Goal: Task Accomplishment & Management: Use online tool/utility

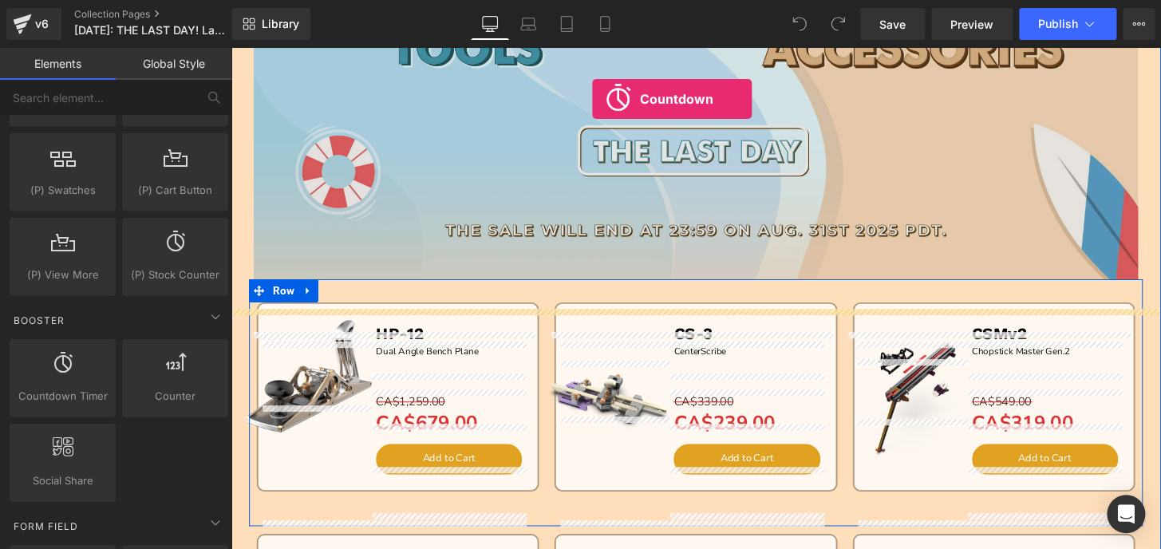
scroll to position [381, 0]
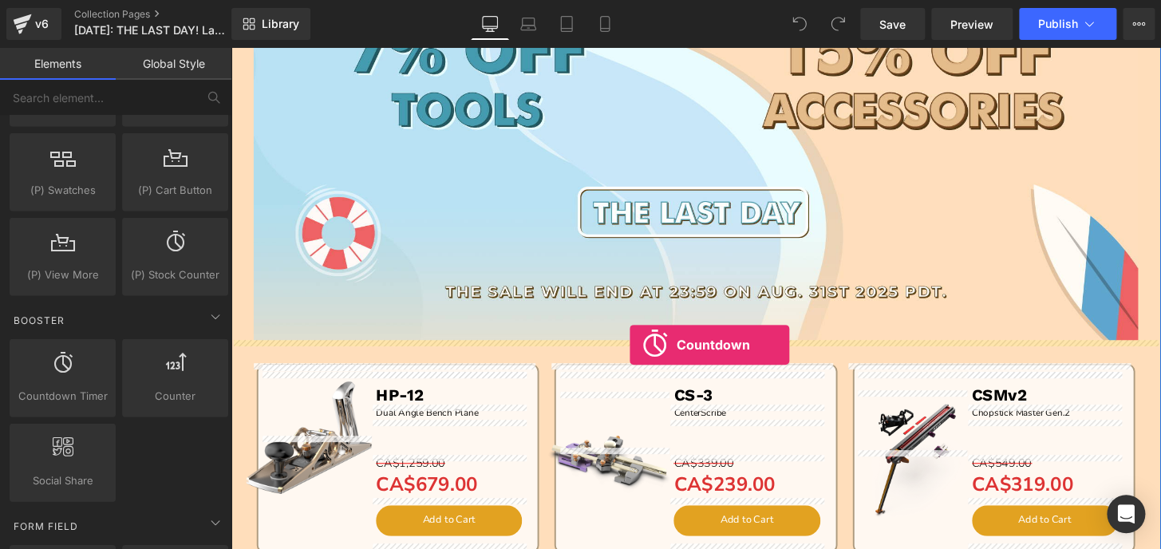
drag, startPoint x: 289, startPoint y: 438, endPoint x: 645, endPoint y: 354, distance: 365.8
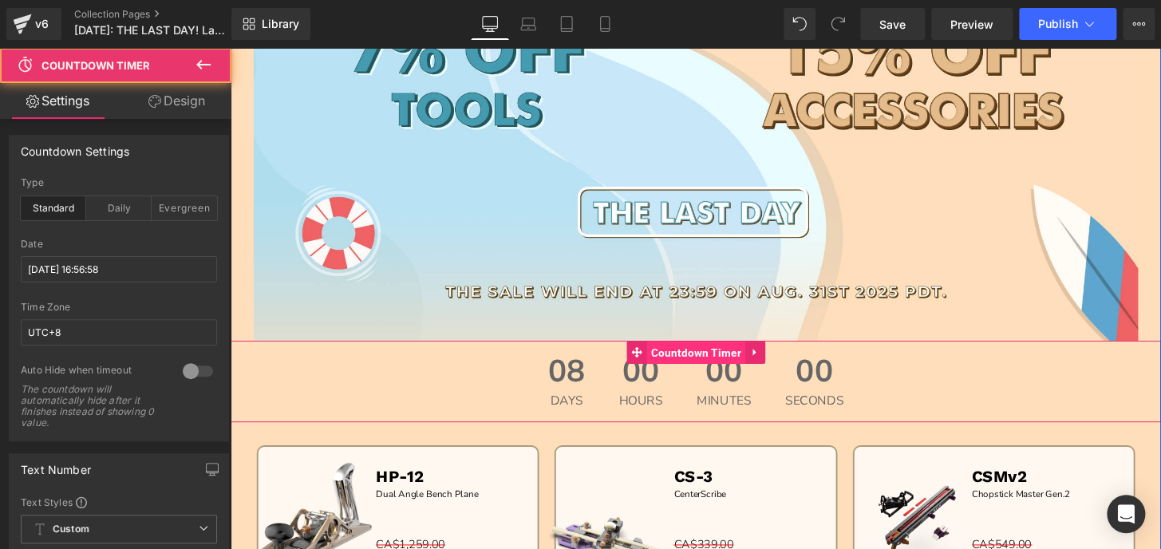
click at [677, 362] on span "Countdown Timer" at bounding box center [713, 365] width 102 height 24
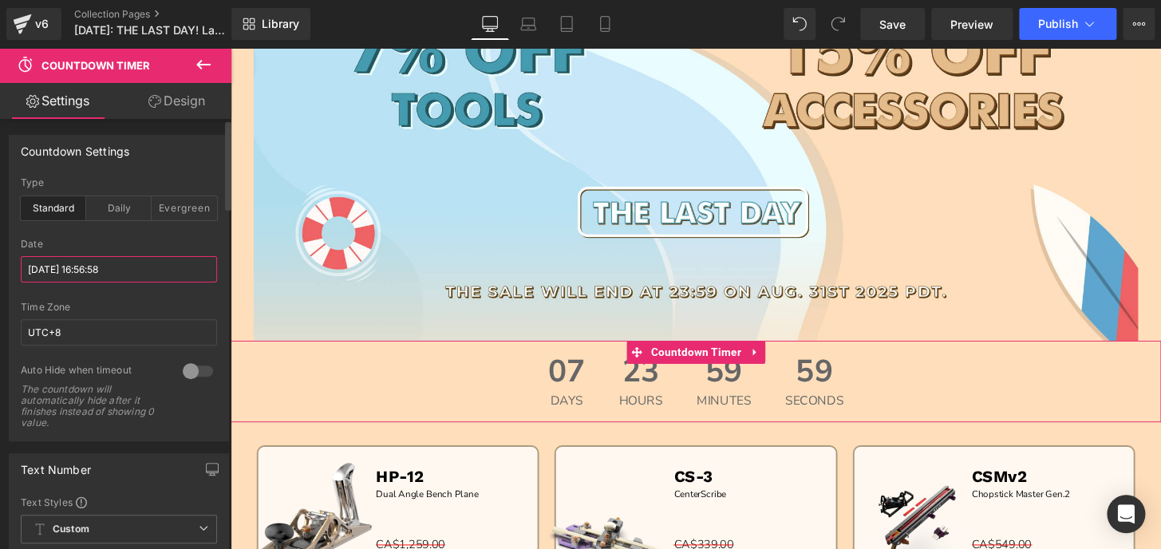
click at [83, 266] on input "[DATE] 16:56:58" at bounding box center [119, 269] width 196 height 26
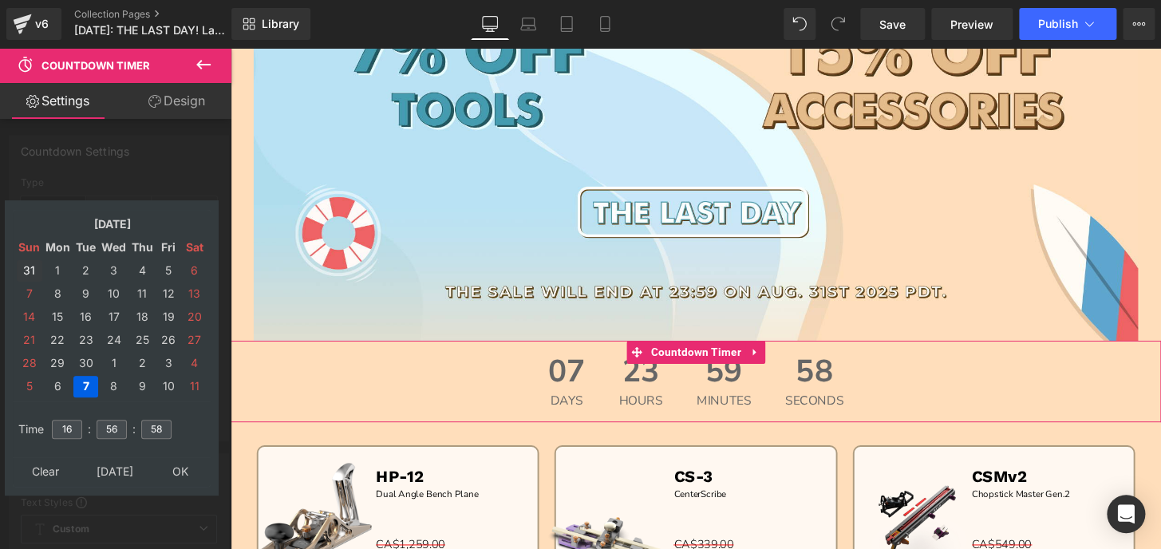
click at [28, 266] on td "31" at bounding box center [30, 271] width 26 height 22
click at [53, 385] on td "1" at bounding box center [58, 387] width 28 height 22
click at [72, 424] on input "16" at bounding box center [67, 429] width 30 height 19
drag, startPoint x: 72, startPoint y: 424, endPoint x: 30, endPoint y: 431, distance: 42.1
click at [30, 429] on tr "Time 16 : 56 : 58" at bounding box center [111, 420] width 195 height 18
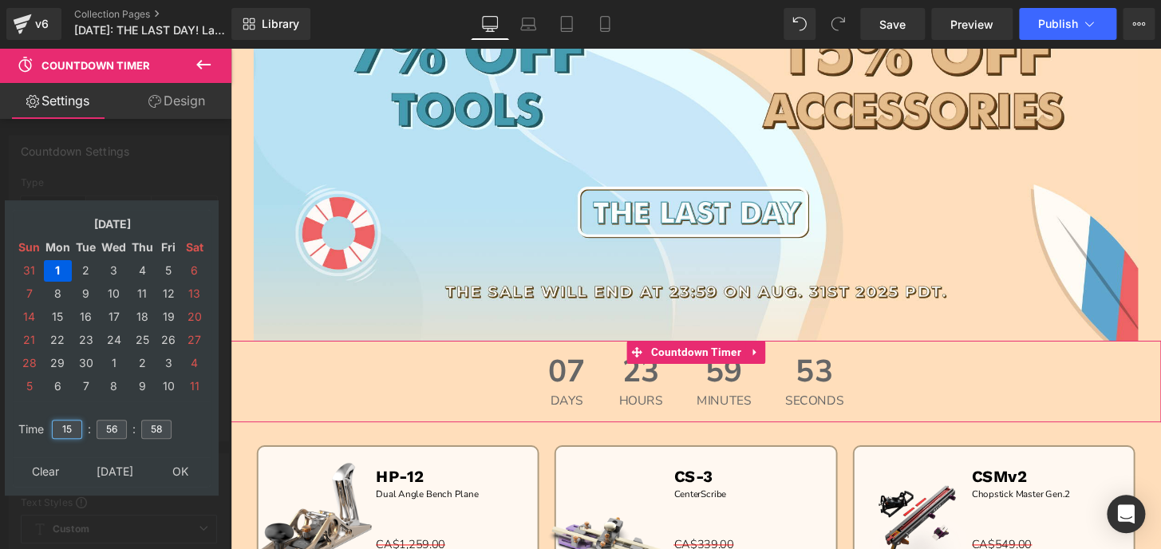
type input "15"
drag, startPoint x: 121, startPoint y: 427, endPoint x: 80, endPoint y: 425, distance: 40.7
click at [80, 425] on tr "Time 15 : 56 : 58" at bounding box center [111, 420] width 195 height 18
type input "00"
drag, startPoint x: 164, startPoint y: 428, endPoint x: 131, endPoint y: 426, distance: 32.8
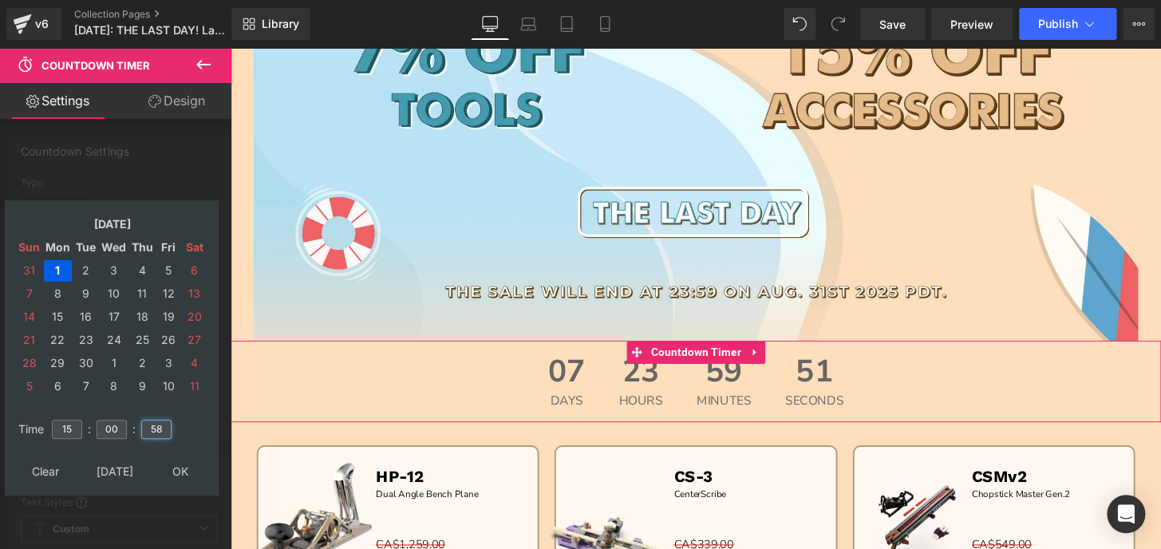
click at [131, 426] on tr "Time 15 : 00 : 58" at bounding box center [111, 420] width 195 height 18
type input "00"
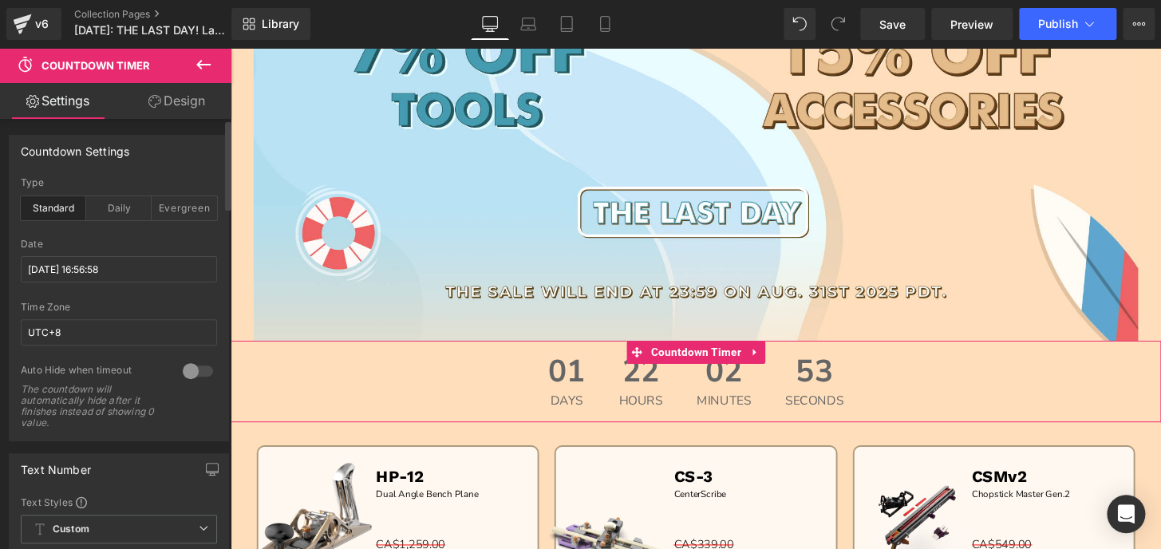
scroll to position [72, 0]
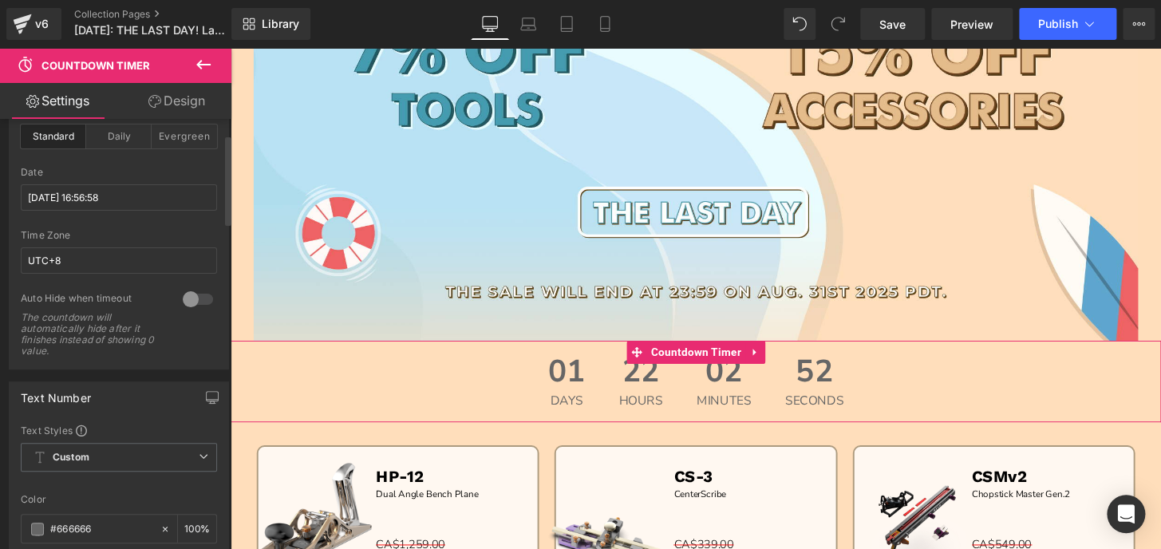
click at [200, 294] on div at bounding box center [198, 299] width 38 height 26
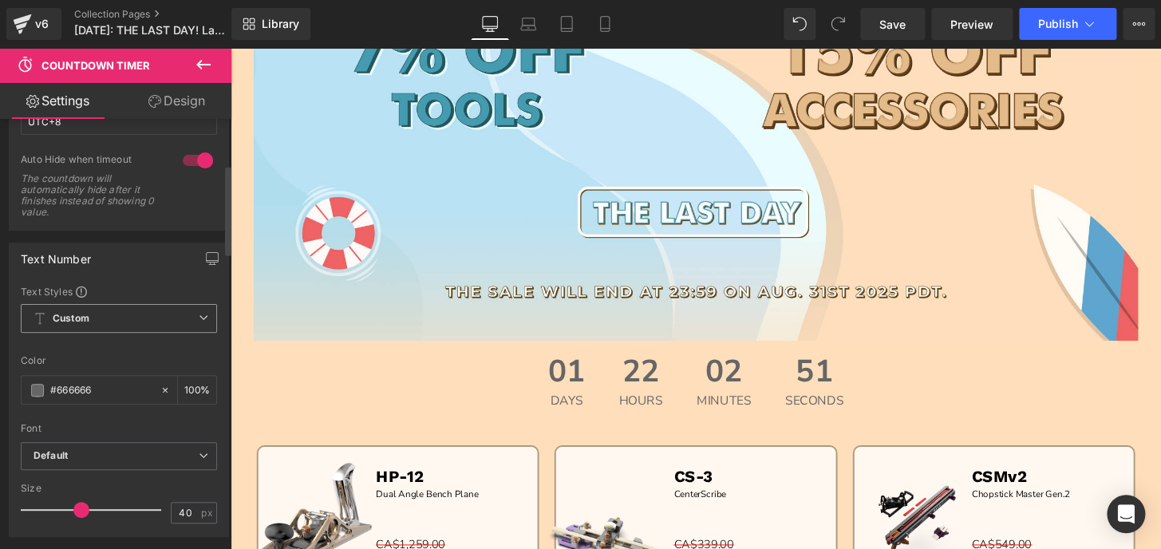
scroll to position [217, 0]
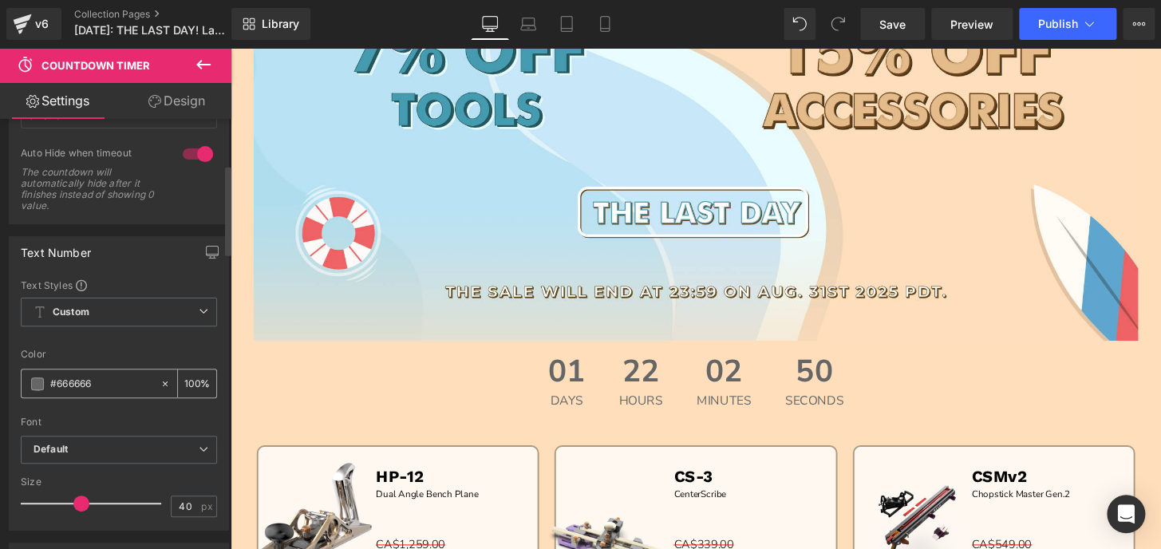
click at [32, 383] on span at bounding box center [37, 383] width 13 height 13
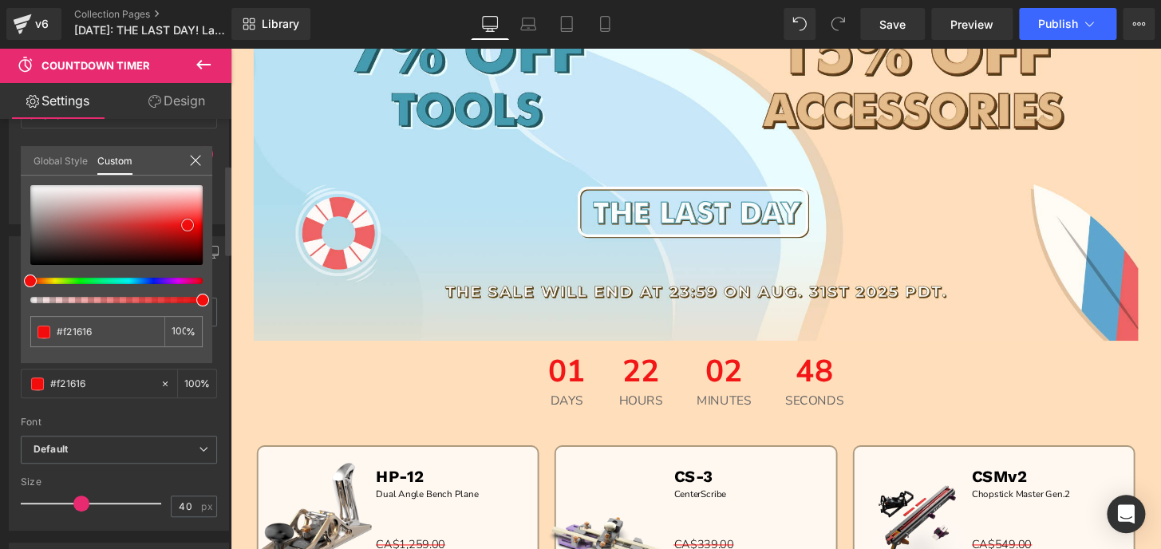
click at [188, 225] on div at bounding box center [116, 225] width 172 height 80
drag, startPoint x: 98, startPoint y: 331, endPoint x: 32, endPoint y: 335, distance: 66.4
click at [0, 325] on div "Text Number Text Styles Custom Custom Setup Global Style Custom Setup Global St…" at bounding box center [119, 377] width 239 height 306
type input "#f21616"
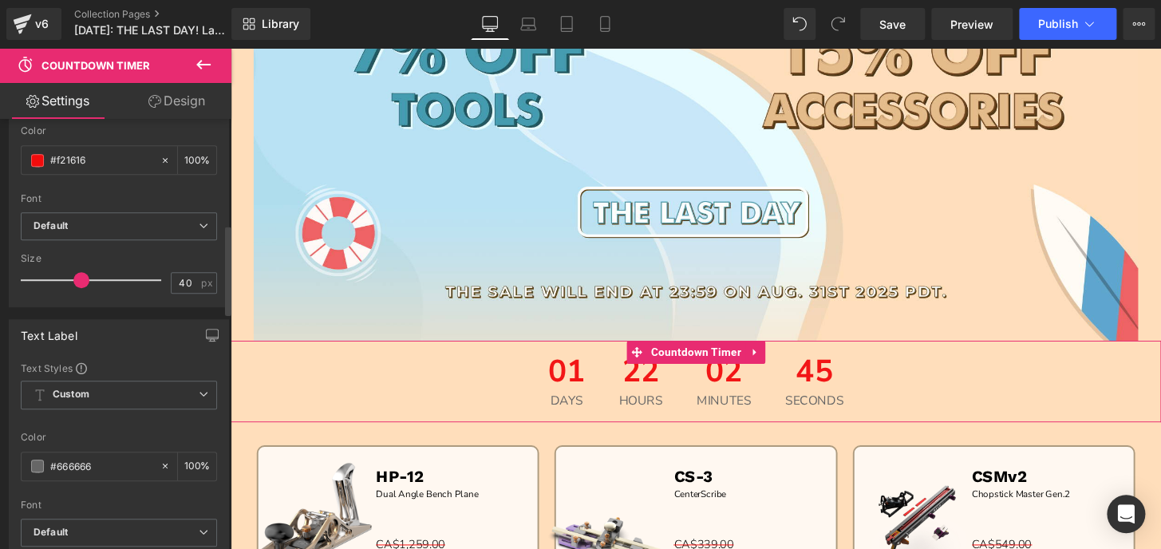
scroll to position [508, 0]
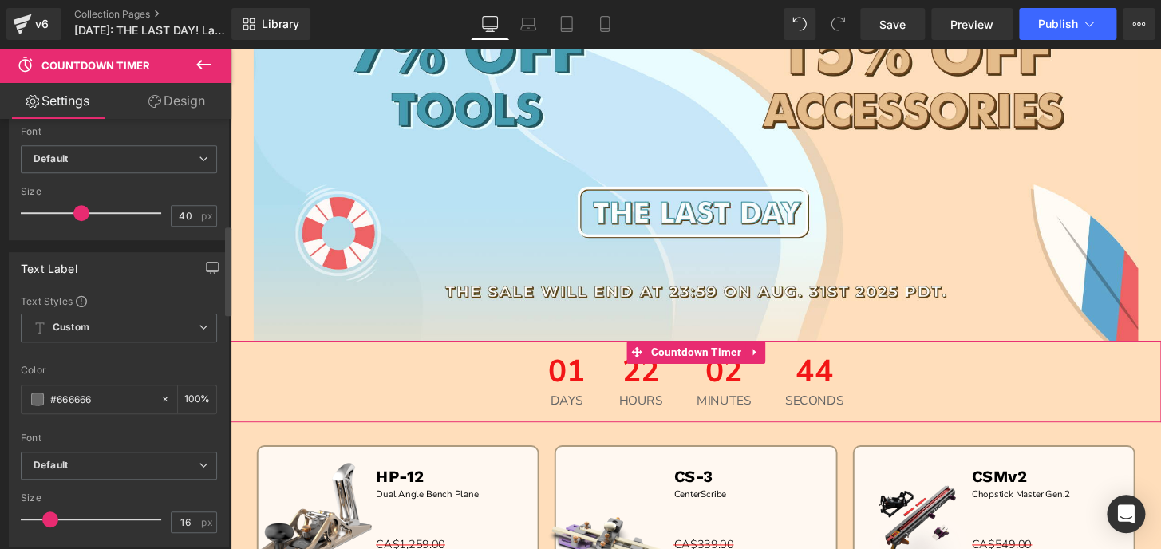
drag, startPoint x: 103, startPoint y: 395, endPoint x: 0, endPoint y: 395, distance: 102.9
click at [0, 395] on div "Text Label Text Styles Custom Custom Setup Global Style Custom Setup Global Sty…" at bounding box center [119, 393] width 239 height 306
paste input "f2161"
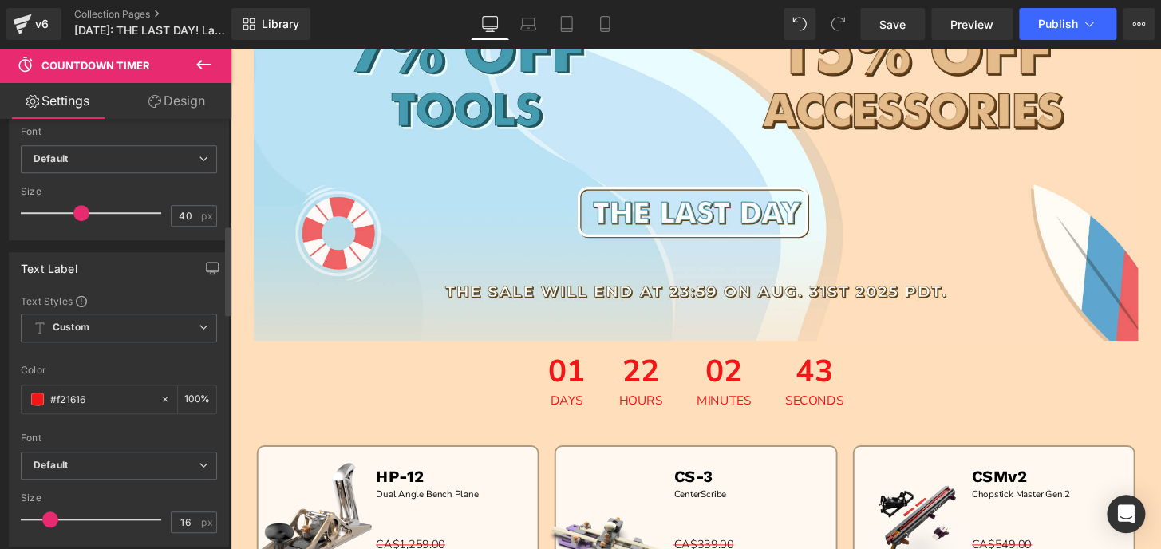
type input "#f21616"
click at [122, 282] on div "Text Label Text Styles Custom Custom Setup Global Style Custom Setup Global Sty…" at bounding box center [119, 399] width 220 height 294
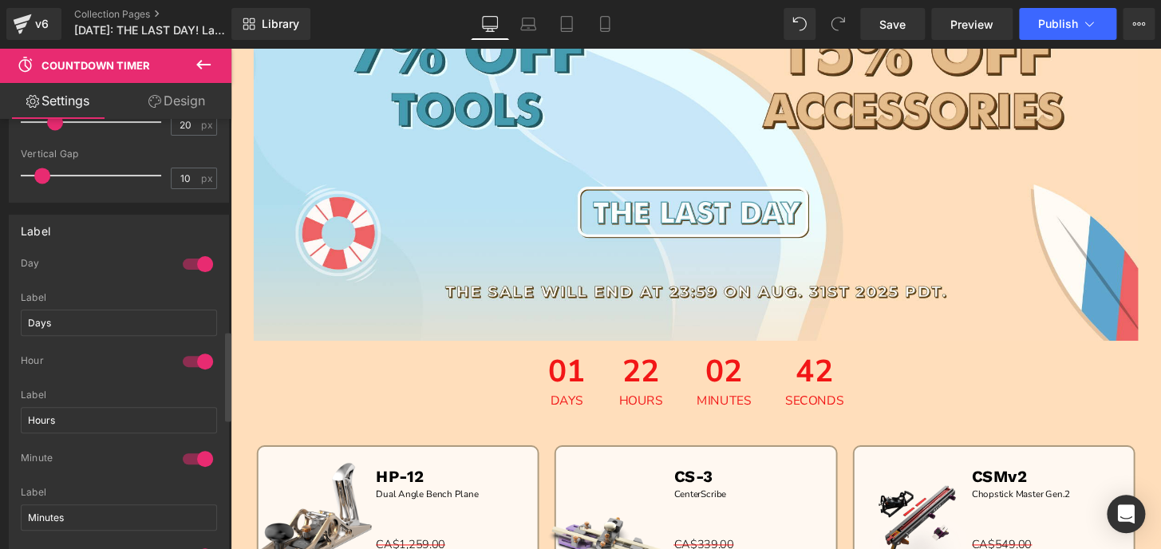
scroll to position [1015, 0]
click at [190, 259] on div at bounding box center [198, 263] width 38 height 26
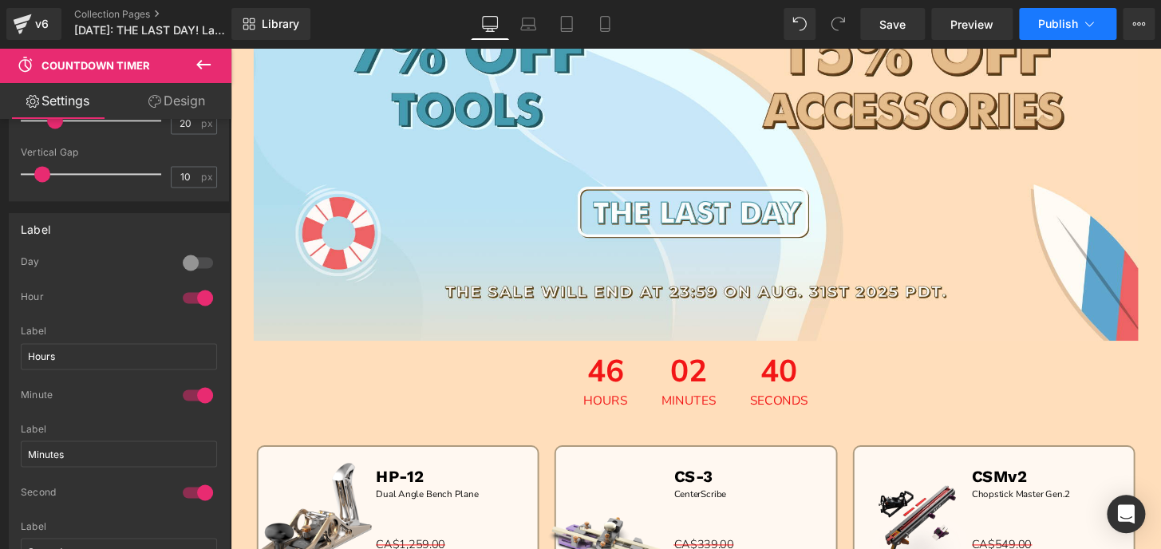
click at [1045, 22] on span "Publish" at bounding box center [1058, 24] width 40 height 13
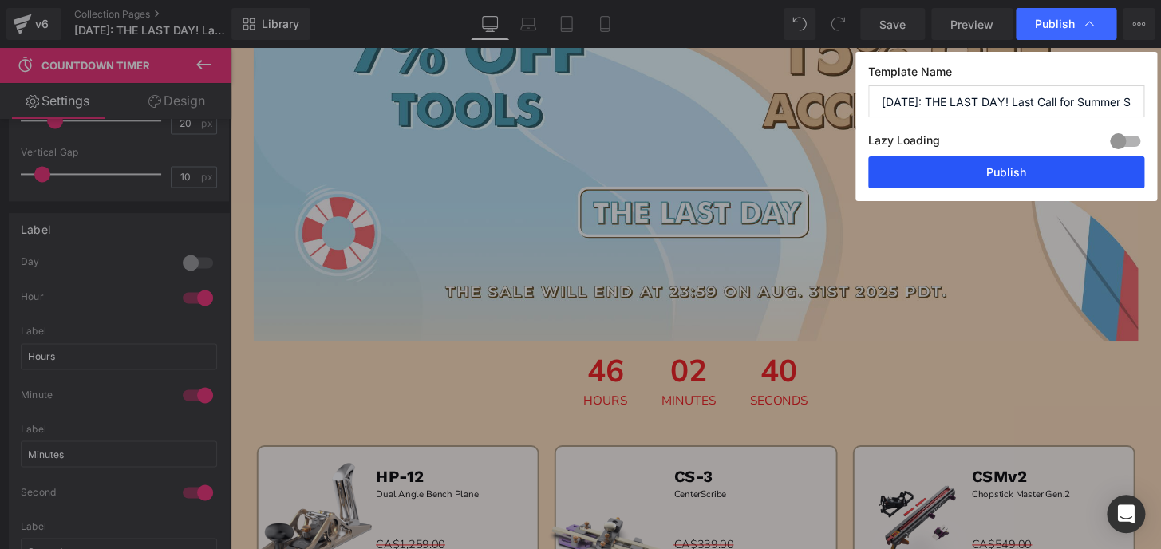
drag, startPoint x: 1035, startPoint y: 177, endPoint x: 670, endPoint y: 77, distance: 378.3
click at [1035, 177] on button "Publish" at bounding box center [1006, 172] width 276 height 32
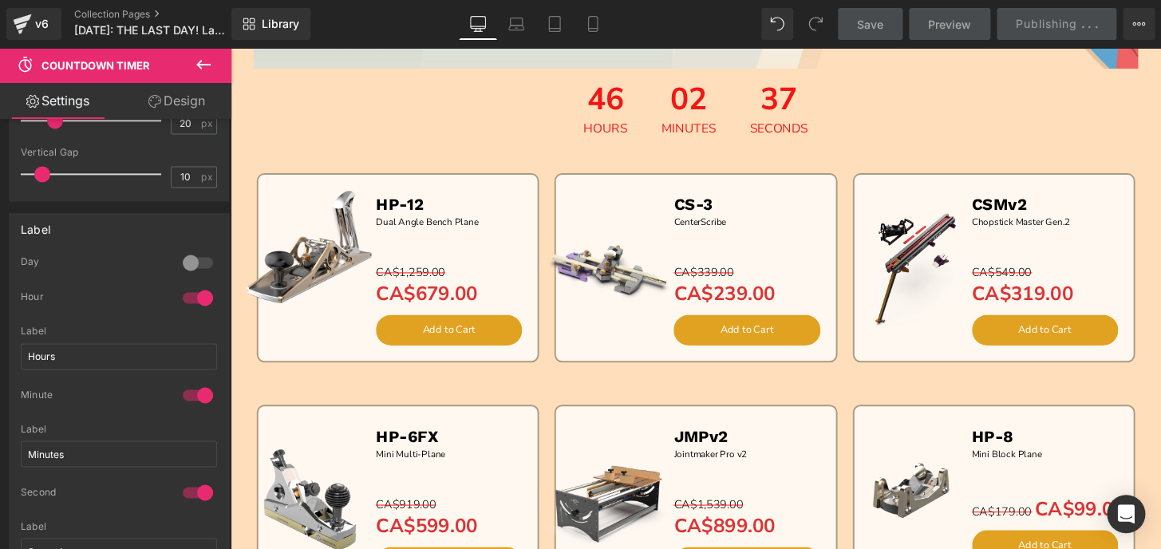
scroll to position [671, 0]
